Goal: Navigation & Orientation: Find specific page/section

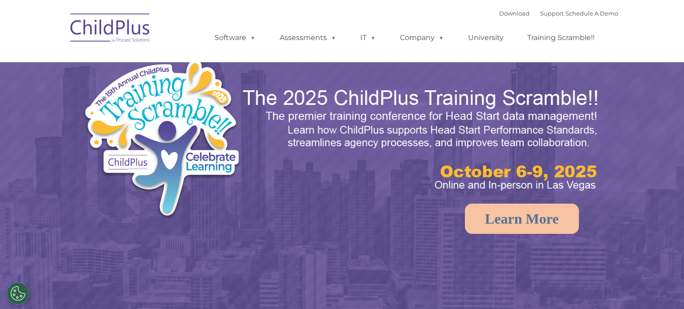
select select "MEDIUM"
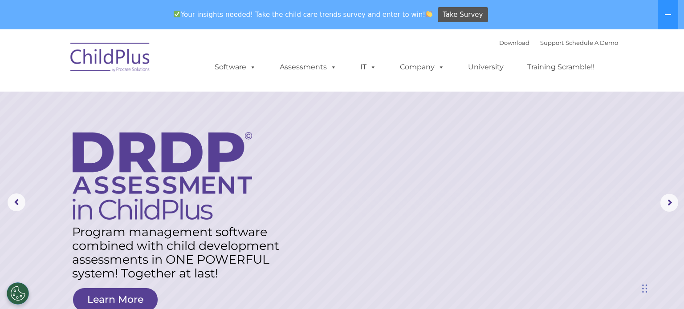
click at [138, 46] on img at bounding box center [110, 59] width 89 height 45
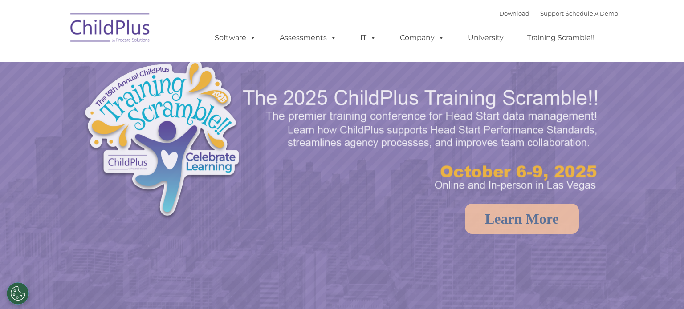
select select "MEDIUM"
